Goal: Task Accomplishment & Management: Manage account settings

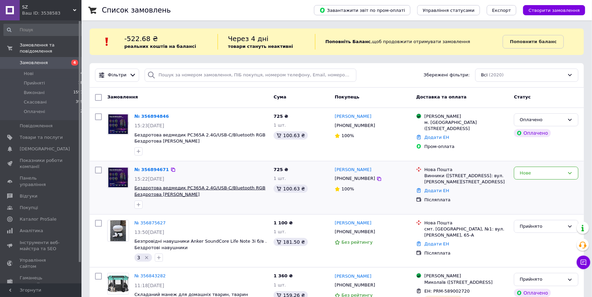
click at [163, 193] on span "Бездротова ведмедик PC365A 2.4G/USB-C/Bluetooth RGB Бездротова ігрова [PERSON_N…" at bounding box center [199, 191] width 131 height 12
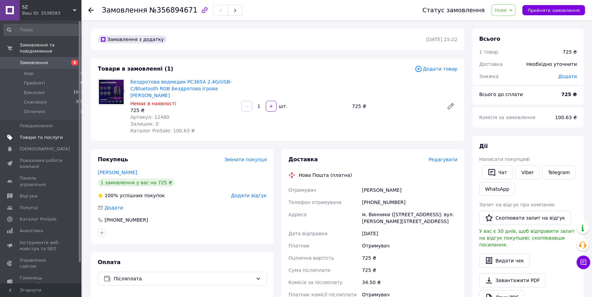
click at [49, 134] on span "Товари та послуги" at bounding box center [41, 137] width 43 height 6
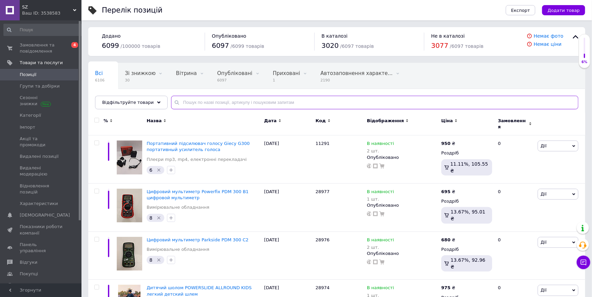
click at [233, 106] on input "text" at bounding box center [375, 103] width 408 height 14
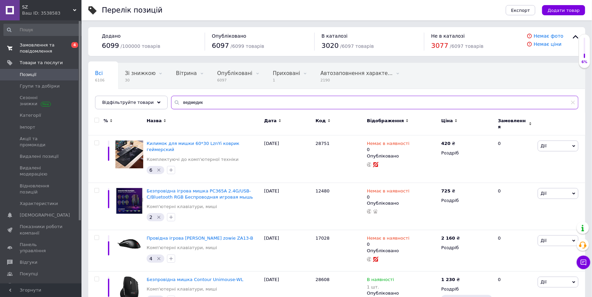
type input "ведмедик"
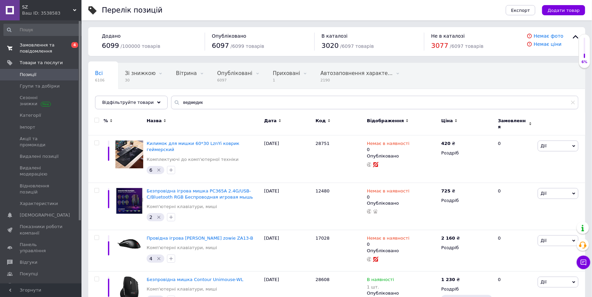
click at [39, 47] on span "Замовлення та повідомлення" at bounding box center [41, 48] width 43 height 12
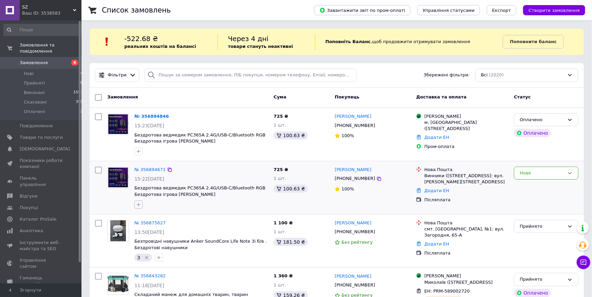
click at [139, 207] on icon "button" at bounding box center [138, 204] width 5 height 5
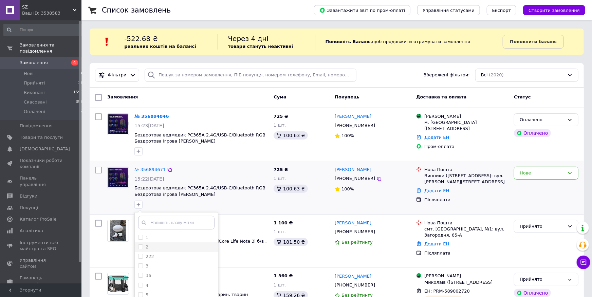
click at [175, 248] on div "2" at bounding box center [176, 247] width 76 height 6
checkbox input "true"
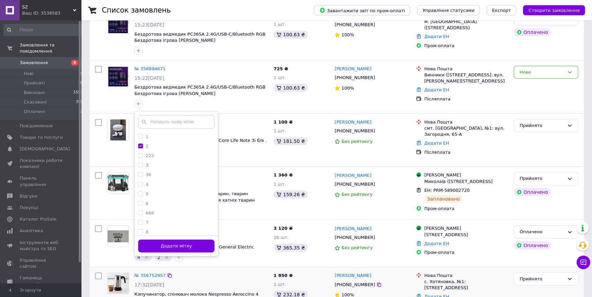
scroll to position [112, 0]
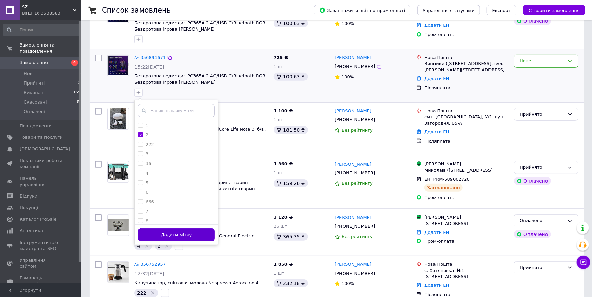
click at [185, 236] on button "Додати мітку" at bounding box center [176, 235] width 76 height 13
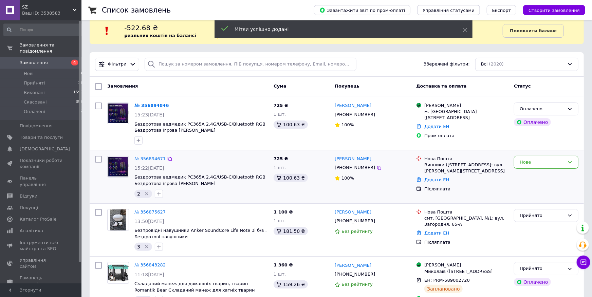
scroll to position [0, 0]
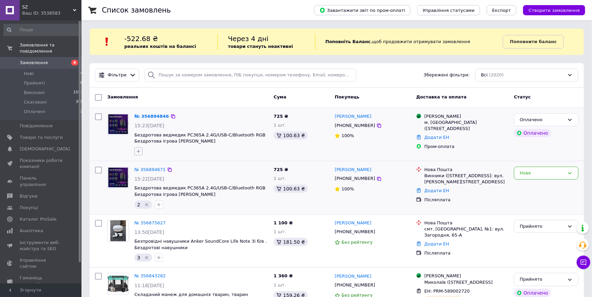
click at [140, 151] on icon "button" at bounding box center [138, 151] width 5 height 5
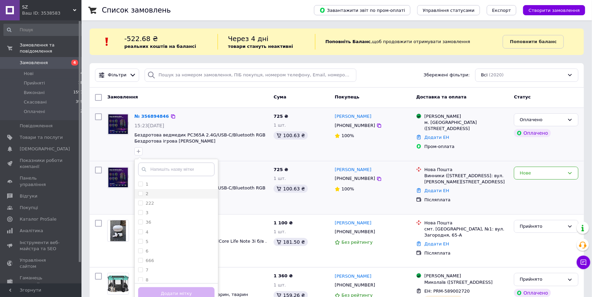
click at [165, 197] on li "2" at bounding box center [176, 194] width 83 height 10
checkbox input "true"
click at [165, 292] on button "Додати мітку" at bounding box center [176, 293] width 76 height 13
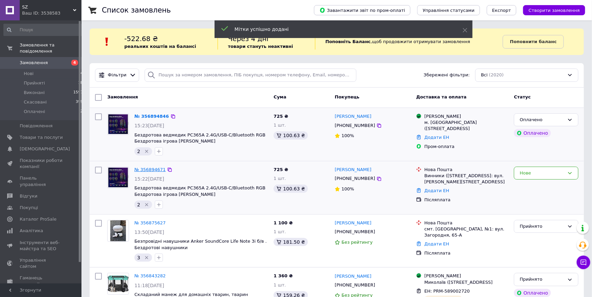
click at [151, 168] on link "№ 356894671" at bounding box center [149, 169] width 31 height 5
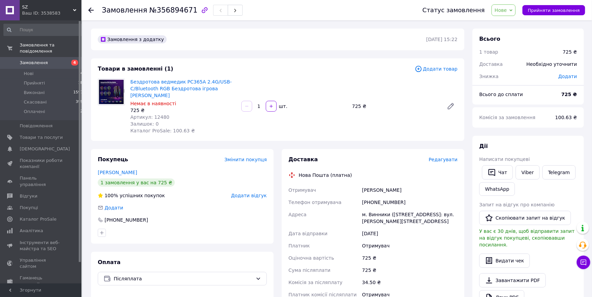
click at [39, 60] on span "Замовлення" at bounding box center [34, 63] width 28 height 6
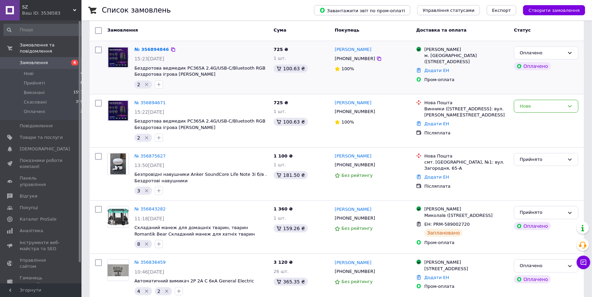
scroll to position [224, 0]
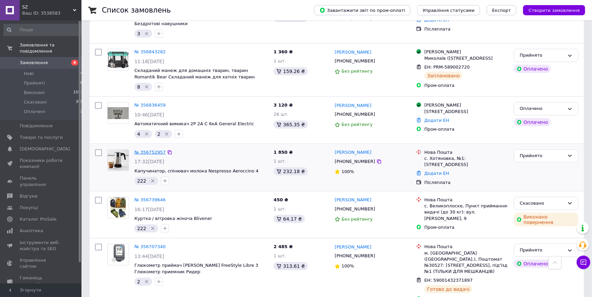
click at [145, 155] on link "№ 356752957" at bounding box center [149, 152] width 31 height 5
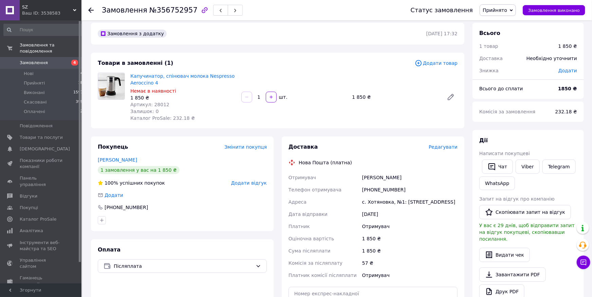
scroll to position [118, 0]
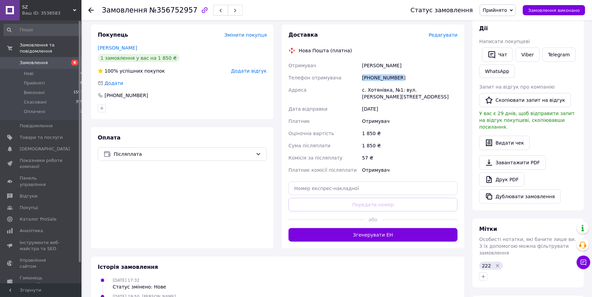
drag, startPoint x: 396, startPoint y: 78, endPoint x: 365, endPoint y: 80, distance: 31.6
click at [346, 79] on div "Отримувач [PERSON_NAME] Телефон отримувача [PHONE_NUMBER] Адреса с. Хотянівка, …" at bounding box center [373, 117] width 172 height 117
copy div "Телефон отримувача [PHONE_NUMBER]"
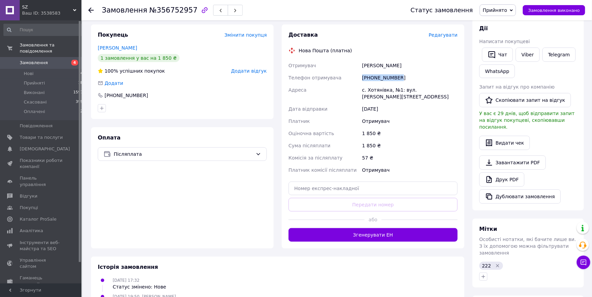
copy div "Телефон отримувача [PHONE_NUMBER]"
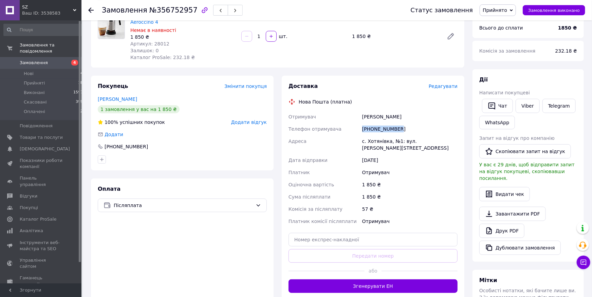
scroll to position [75, 0]
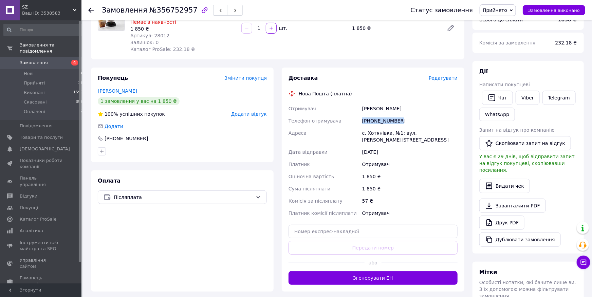
copy div "Телефон отримувача [PHONE_NUMBER]"
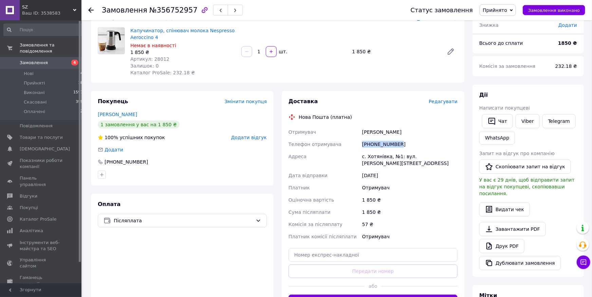
scroll to position [37, 0]
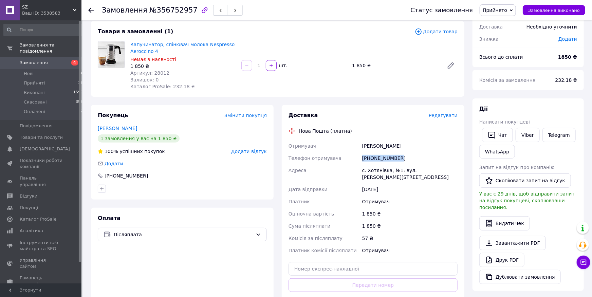
drag, startPoint x: 388, startPoint y: 164, endPoint x: 383, endPoint y: 165, distance: 4.9
copy div "Телефон отримувача [PHONE_NUMBER]"
